Goal: Transaction & Acquisition: Purchase product/service

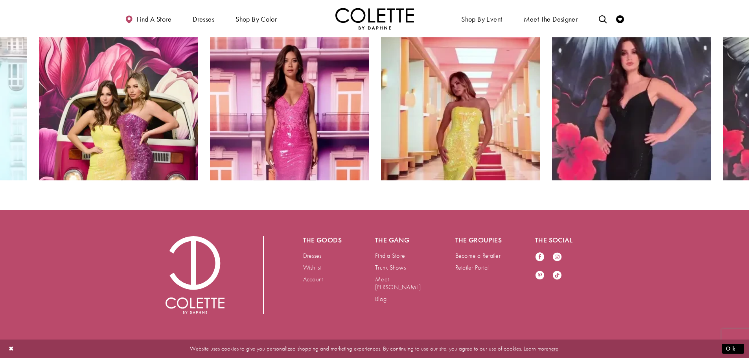
scroll to position [1611, 0]
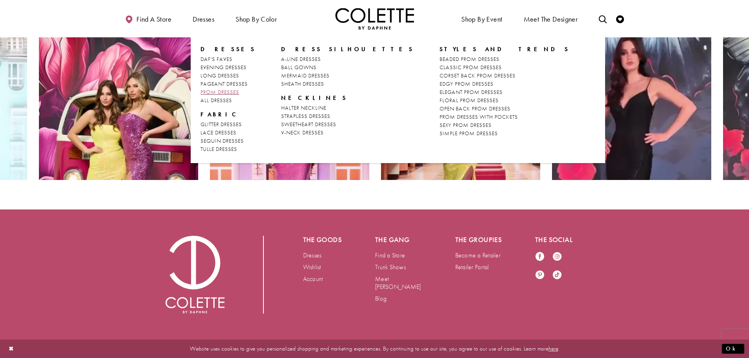
click at [226, 92] on span "PROM DRESSES" at bounding box center [219, 91] width 39 height 7
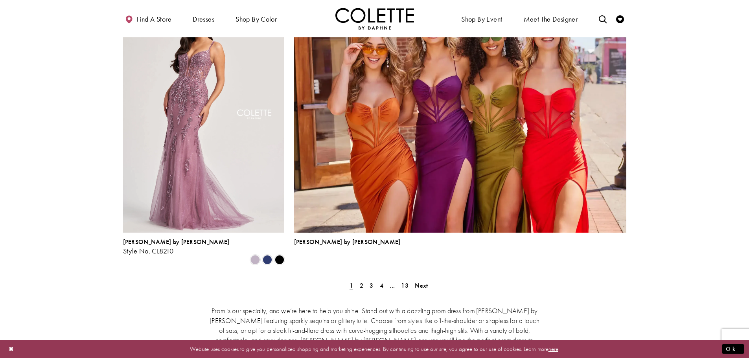
scroll to position [1690, 0]
click at [360, 281] on span "2" at bounding box center [362, 285] width 4 height 8
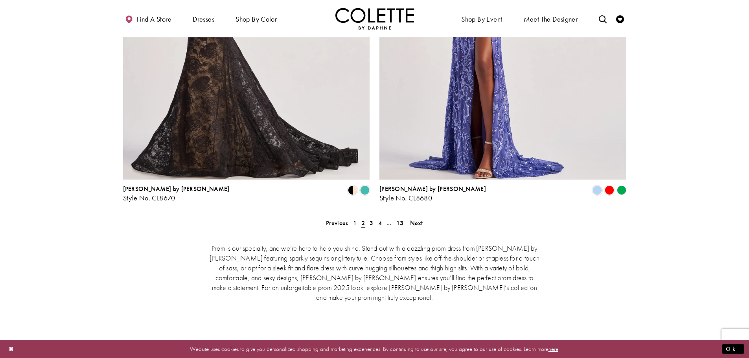
scroll to position [1656, 0]
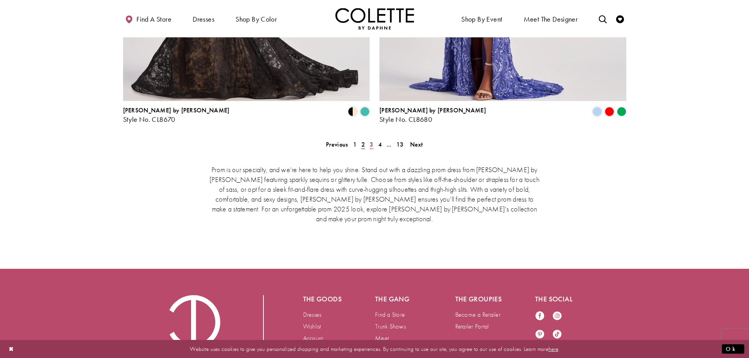
click at [371, 140] on span "3" at bounding box center [371, 144] width 4 height 8
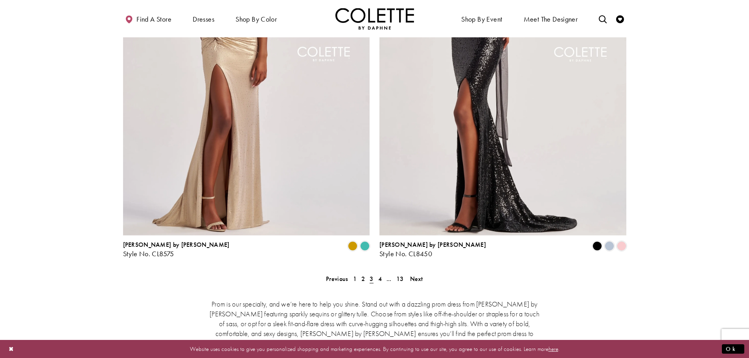
scroll to position [1616, 0]
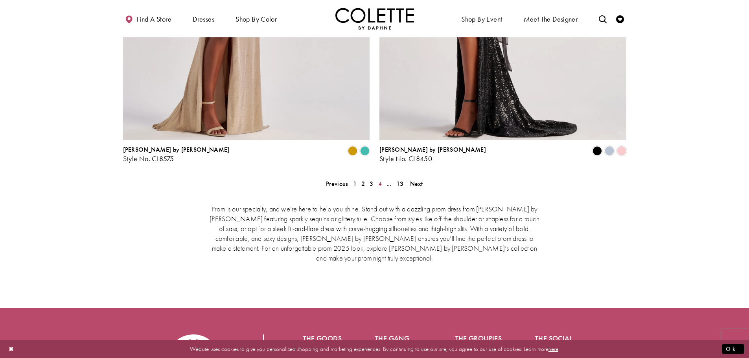
click at [378, 180] on span "4" at bounding box center [380, 184] width 4 height 8
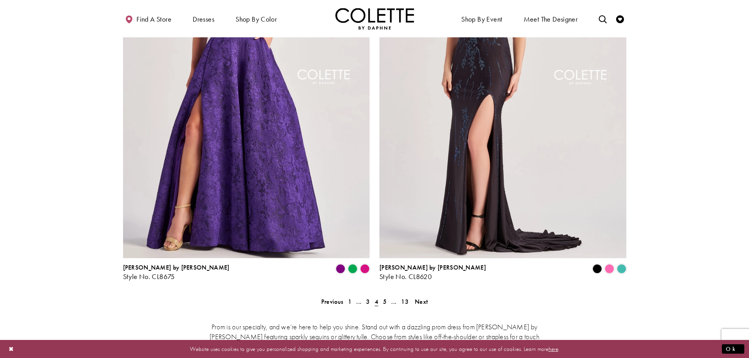
scroll to position [1656, 0]
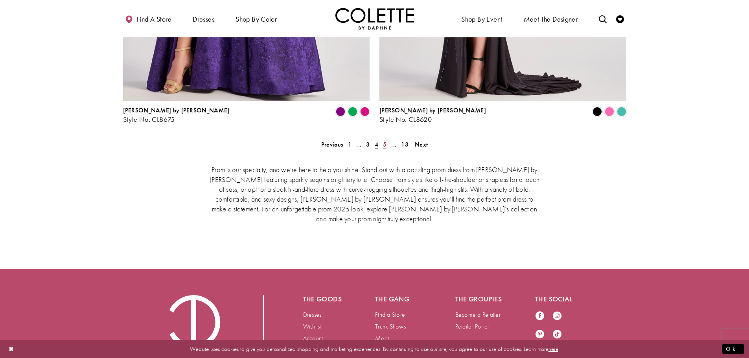
click at [384, 140] on span "5" at bounding box center [385, 144] width 4 height 8
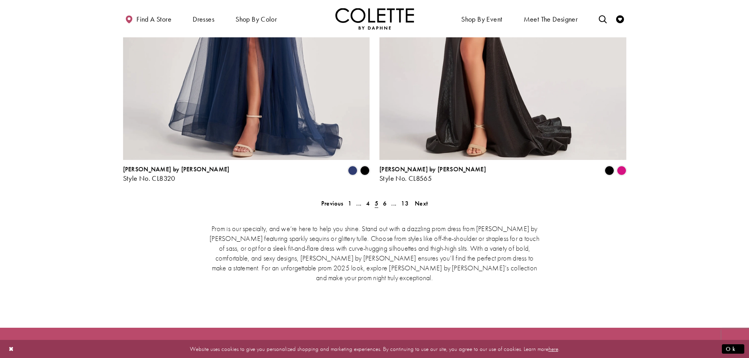
scroll to position [1616, 0]
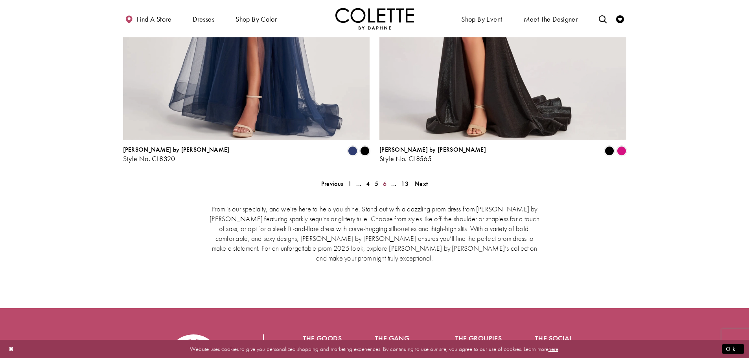
click at [384, 180] on span "6" at bounding box center [385, 184] width 4 height 8
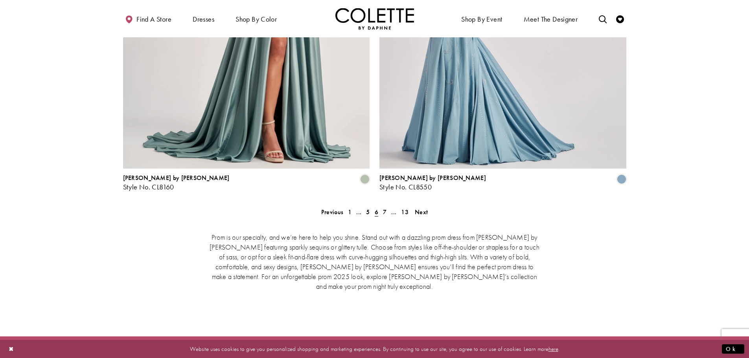
scroll to position [1656, 0]
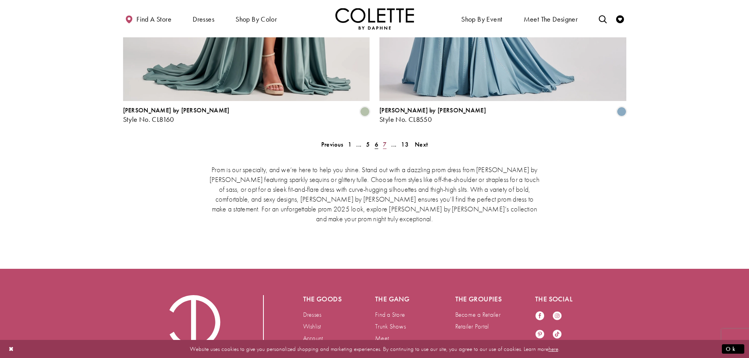
click at [384, 140] on span "7" at bounding box center [385, 144] width 4 height 8
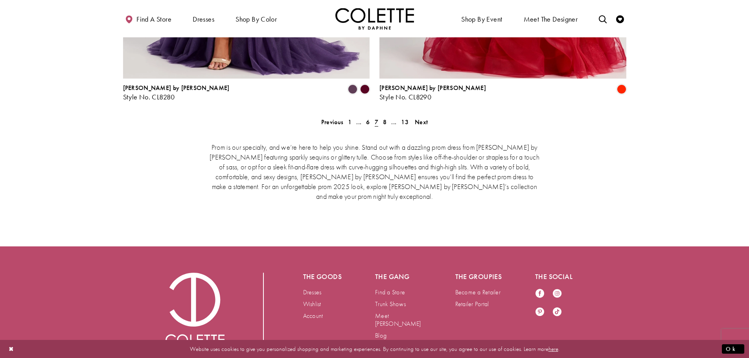
scroll to position [1682, 0]
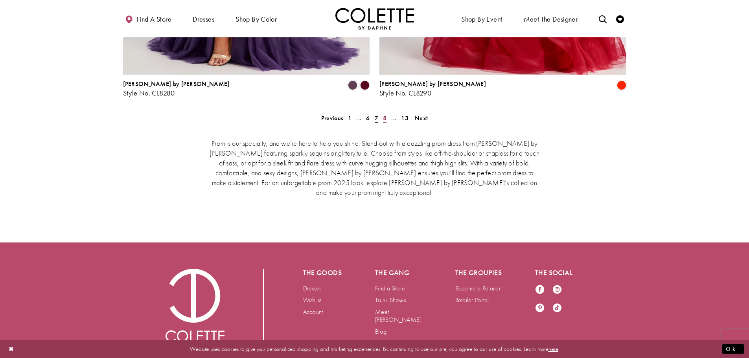
click at [385, 114] on span "8" at bounding box center [385, 118] width 4 height 8
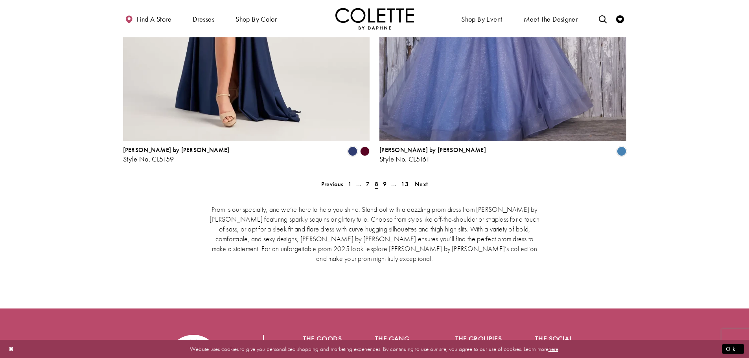
scroll to position [1616, 0]
click at [383, 180] on span "9" at bounding box center [385, 184] width 4 height 8
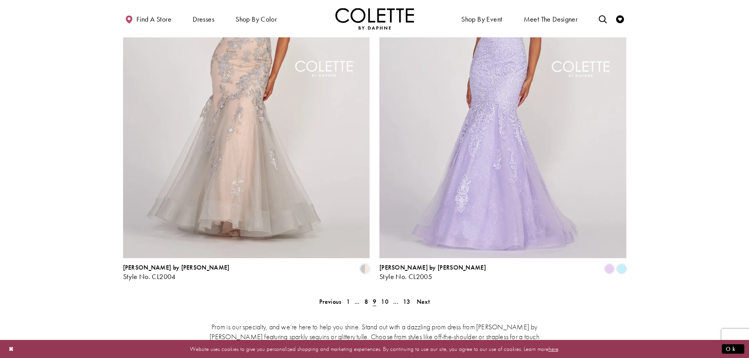
scroll to position [1656, 0]
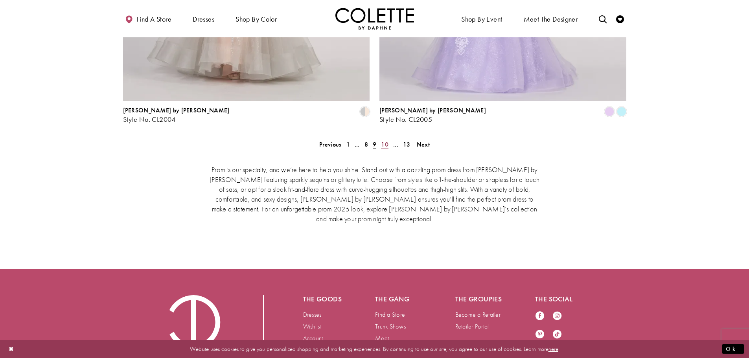
click at [383, 140] on span "10" at bounding box center [384, 144] width 7 height 8
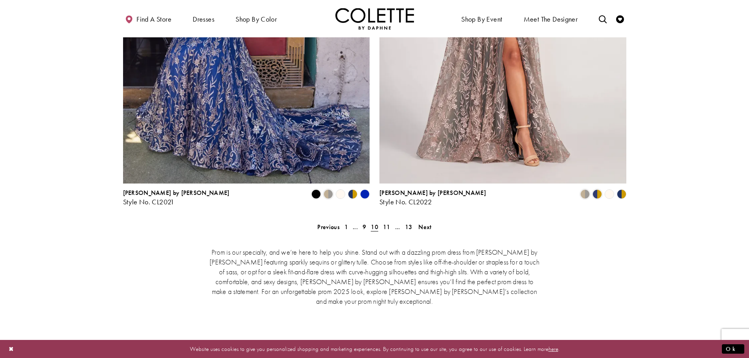
scroll to position [1577, 0]
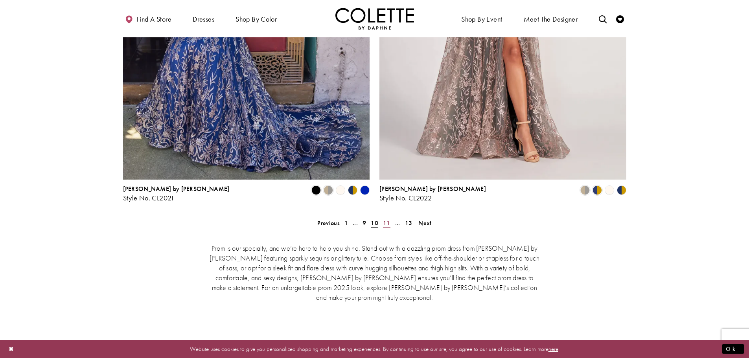
click at [386, 219] on span "11" at bounding box center [386, 223] width 7 height 8
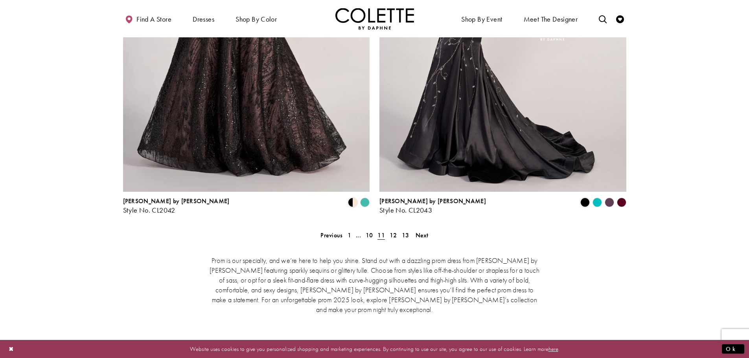
scroll to position [1616, 0]
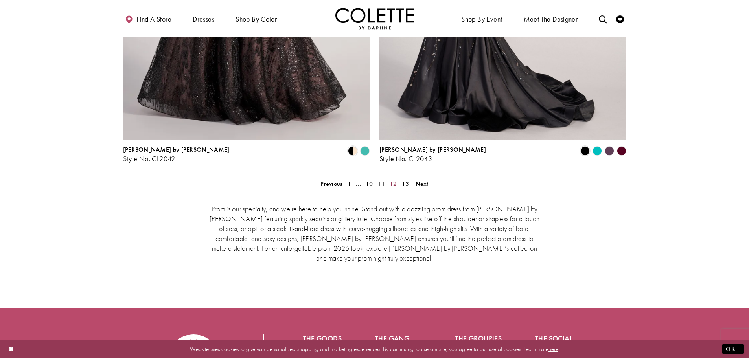
click at [396, 180] on span "12" at bounding box center [392, 184] width 7 height 8
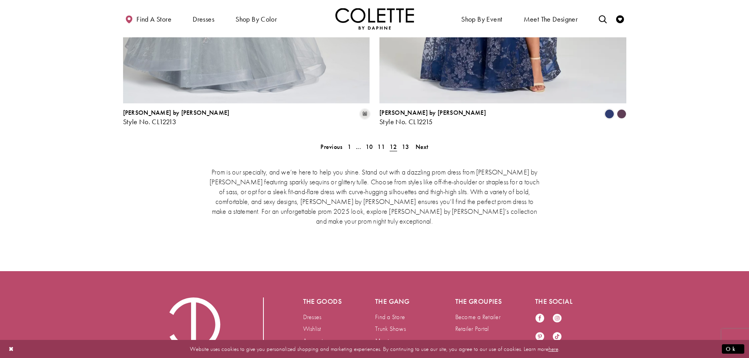
scroll to position [1656, 0]
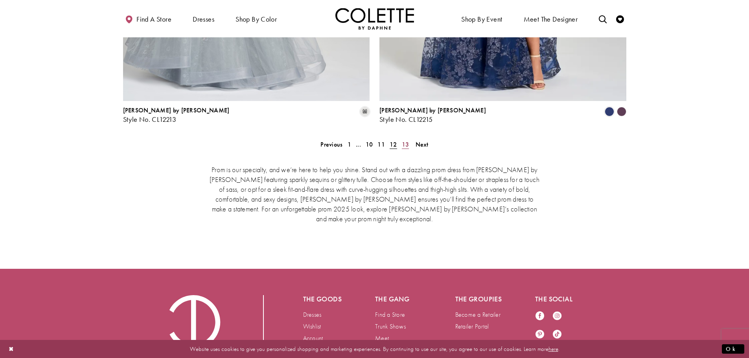
click at [405, 140] on span "13" at bounding box center [405, 144] width 7 height 8
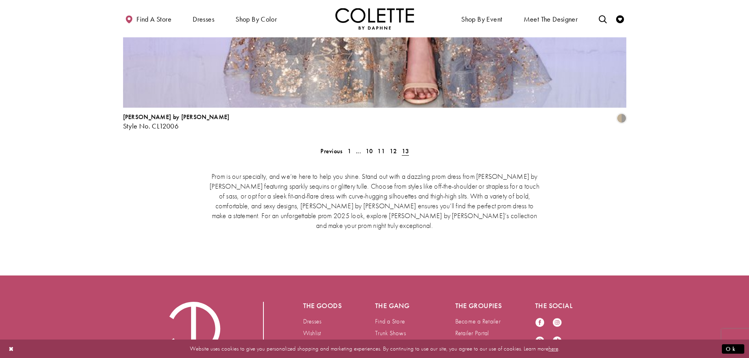
scroll to position [1734, 0]
